Goal: Find specific page/section

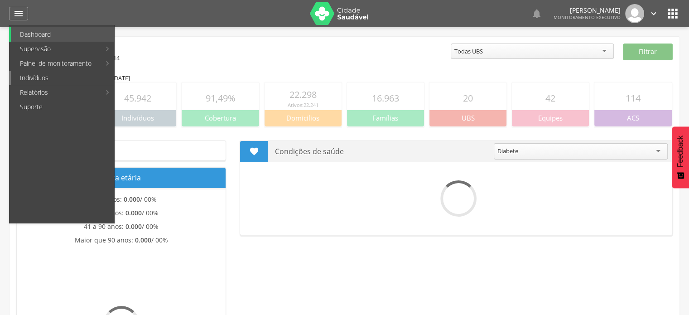
click at [65, 77] on link "Indivíduos" at bounding box center [62, 78] width 103 height 14
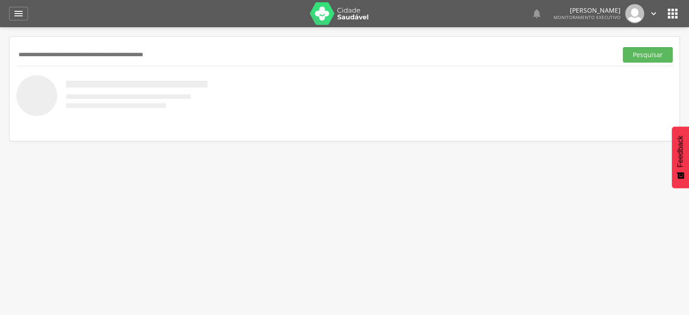
click at [58, 63] on div "Pesquisar" at bounding box center [344, 54] width 657 height 22
click at [56, 58] on input "text" at bounding box center [315, 54] width 598 height 15
click at [623, 47] on button "Pesquisar" at bounding box center [648, 54] width 50 height 15
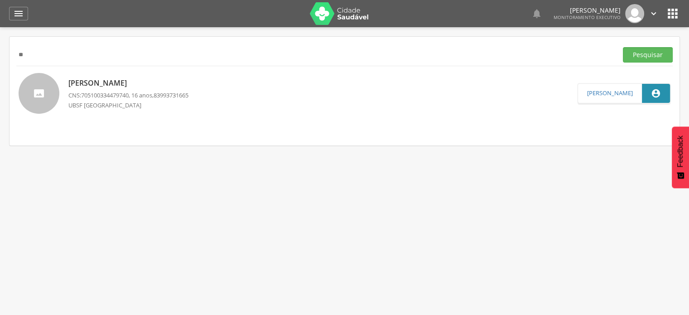
type input "*"
click at [623, 47] on button "Pesquisar" at bounding box center [648, 54] width 50 height 15
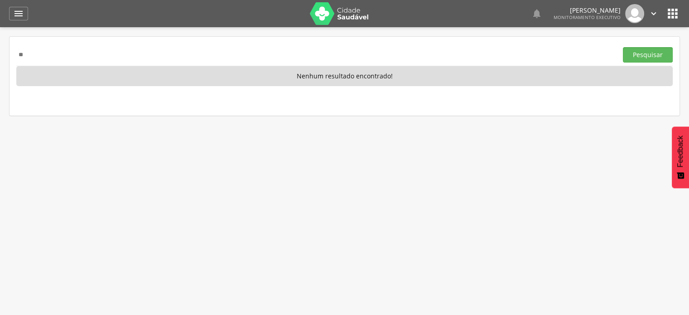
type input "*"
